Goal: Complete application form: Complete application form

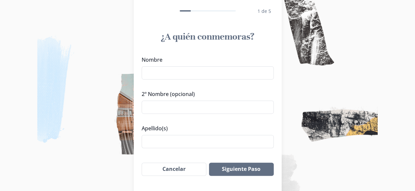
scroll to position [44, 0]
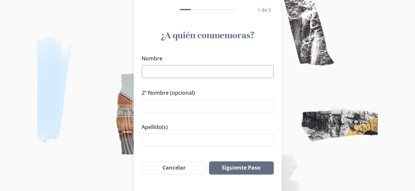
click at [161, 70] on input "Nombre" at bounding box center [208, 71] width 132 height 13
type input "[PERSON_NAME]"
drag, startPoint x: 203, startPoint y: 71, endPoint x: 131, endPoint y: 75, distance: 72.1
click at [131, 75] on div "After 1 de 5 ¿A quién conmemoras? Nombre [PERSON_NAME] 2º Nombre (opcional) Ape…" at bounding box center [207, 93] width 415 height 275
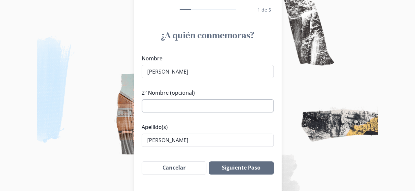
type input "[PERSON_NAME]"
click at [146, 104] on input "2º Nombre (opcional)" at bounding box center [208, 105] width 132 height 13
click at [143, 141] on div "Nombre [PERSON_NAME] 2º Nombre (opcional) Apellido(s) [PERSON_NAME]" at bounding box center [208, 101] width 148 height 98
click at [210, 140] on input "[PERSON_NAME]" at bounding box center [208, 140] width 132 height 13
type input "[PERSON_NAME]"
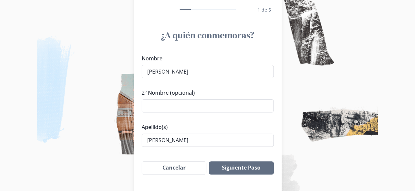
click at [311, 166] on img at bounding box center [207, 95] width 415 height 191
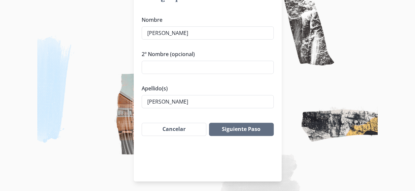
scroll to position [83, 0]
click at [238, 133] on button "Siguiente Paso" at bounding box center [241, 128] width 64 height 13
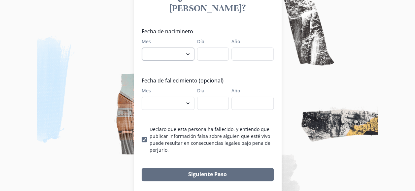
click at [189, 48] on select "enero febrero marzo [PERSON_NAME] [PERSON_NAME] septiembre octubre noviembre di…" at bounding box center [168, 54] width 53 height 13
select select "2"
click at [144, 48] on select "enero febrero marzo [PERSON_NAME] [PERSON_NAME] septiembre octubre noviembre di…" at bounding box center [168, 54] width 53 height 13
click at [182, 77] on legend "Fecha de fallecimiento (opcional)" at bounding box center [206, 81] width 128 height 8
click at [222, 48] on input "Día" at bounding box center [213, 54] width 32 height 13
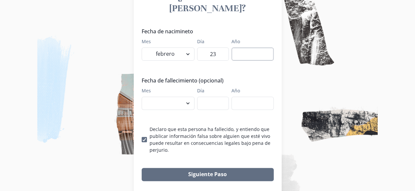
type input "23"
click at [247, 48] on input "Año" at bounding box center [252, 54] width 42 height 13
type input "2"
type input "1954"
click at [189, 97] on select "enero febrero marzo [PERSON_NAME] [PERSON_NAME] septiembre octubre noviembre di…" at bounding box center [168, 103] width 53 height 13
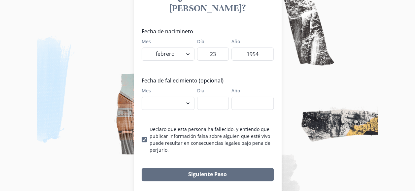
select select "8"
click at [144, 97] on select "enero febrero marzo [PERSON_NAME] [PERSON_NAME] septiembre octubre noviembre di…" at bounding box center [168, 103] width 53 height 13
click at [222, 97] on input "Día" at bounding box center [213, 103] width 32 height 13
type input "25"
click at [259, 97] on input "Año" at bounding box center [252, 103] width 42 height 13
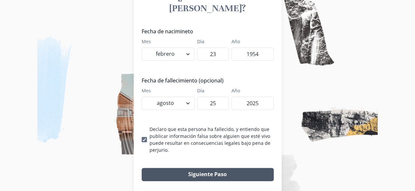
type input "2025"
click at [209, 168] on button "Siguiente Paso" at bounding box center [208, 174] width 132 height 13
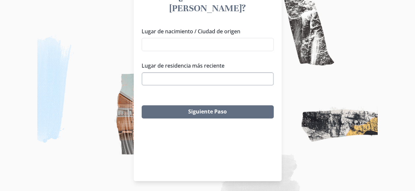
click at [189, 72] on input "Lugar de residencia más reciente" at bounding box center [208, 78] width 132 height 13
type input "m"
click at [189, 79] on li "[GEOGRAPHIC_DATA], N.L., [GEOGRAPHIC_DATA]" at bounding box center [209, 79] width 131 height 11
type input "[GEOGRAPHIC_DATA], N.L., [GEOGRAPHIC_DATA]"
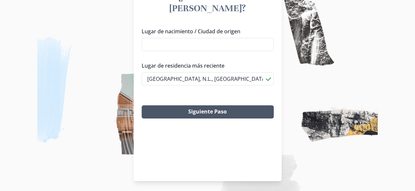
click at [210, 105] on button "Siguiente Paso" at bounding box center [208, 111] width 132 height 13
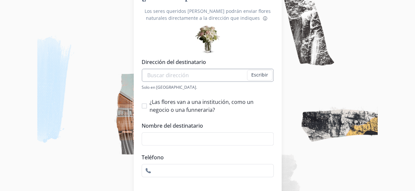
click at [176, 75] on input "Dirección del destinatario" at bounding box center [208, 75] width 132 height 13
